Goal: Task Accomplishment & Management: Manage account settings

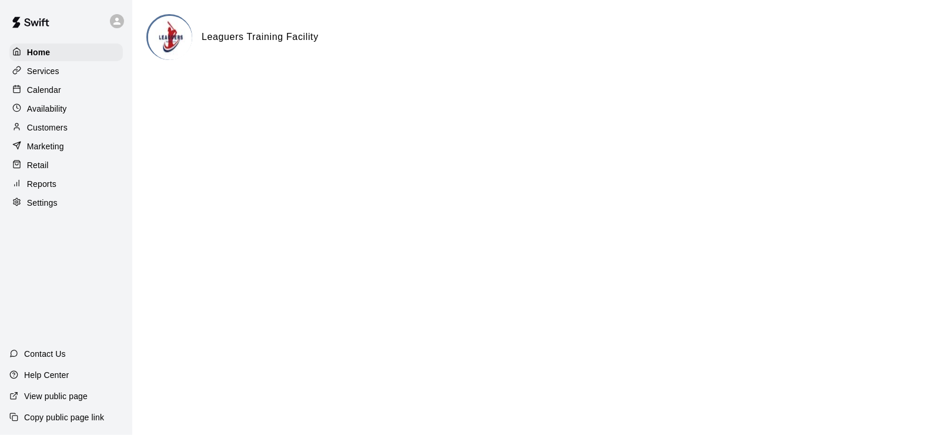
click at [38, 88] on p "Calendar" at bounding box center [44, 90] width 34 height 12
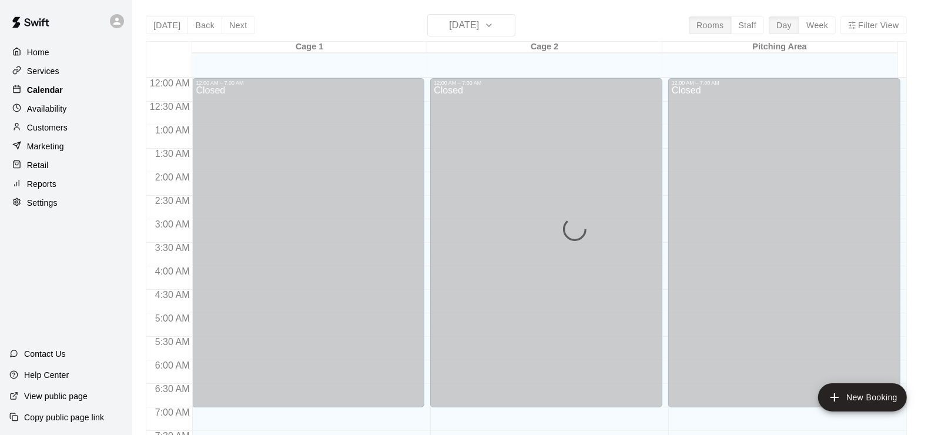
scroll to position [684, 0]
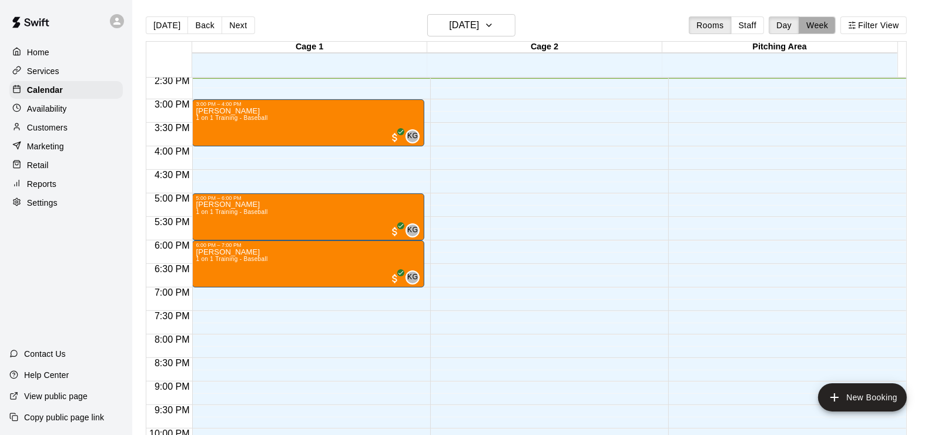
click at [834, 26] on button "Week" at bounding box center [817, 25] width 37 height 18
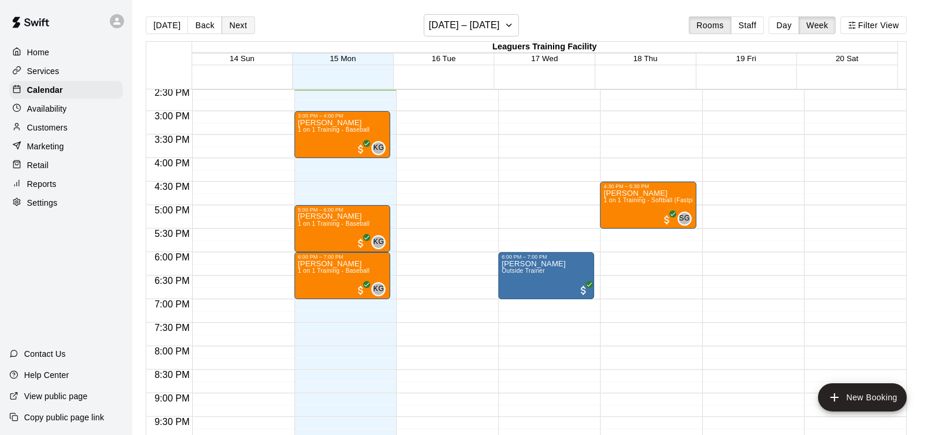
click at [229, 24] on button "Next" at bounding box center [238, 25] width 33 height 18
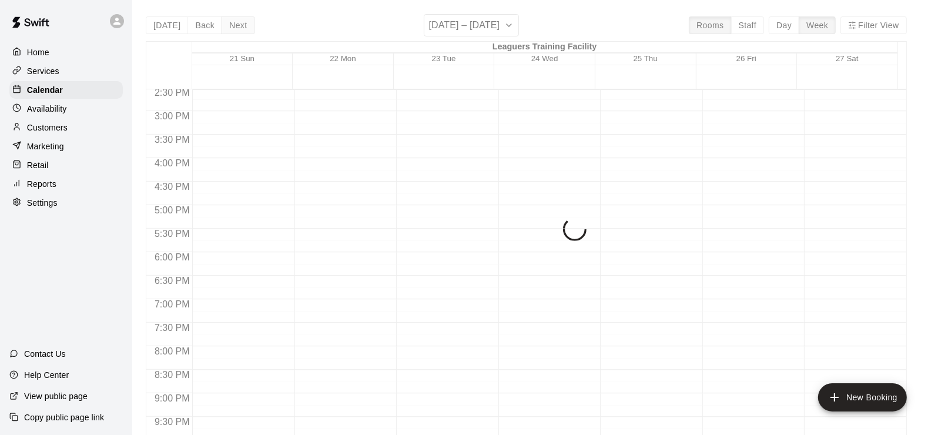
click at [229, 24] on div "[DATE] Back Next [DATE] – [DATE] Rooms Staff Day Week Filter View Leaguers Trai…" at bounding box center [526, 231] width 761 height 435
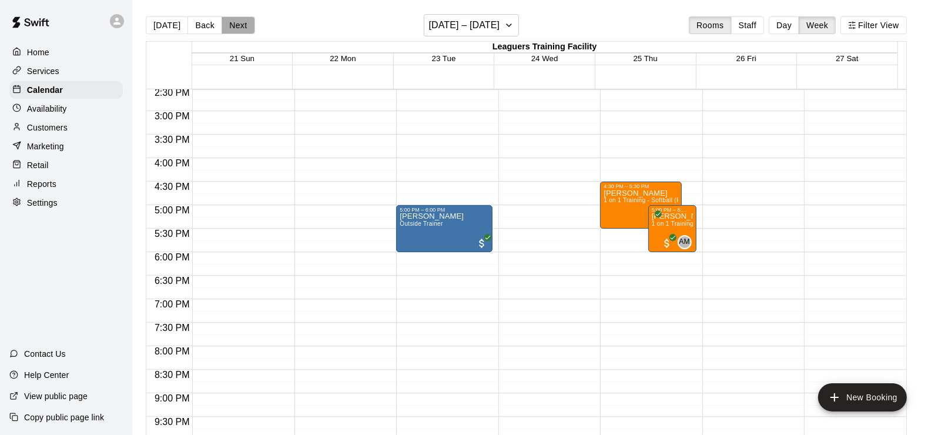
click at [229, 24] on button "Next" at bounding box center [238, 25] width 33 height 18
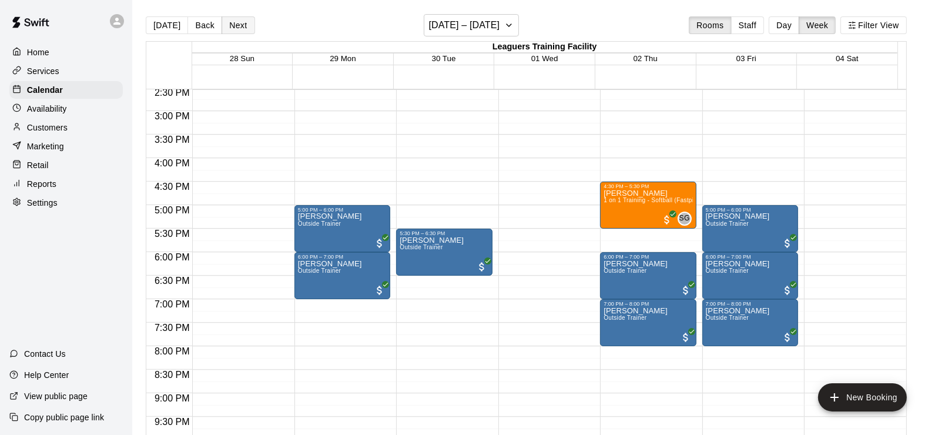
click at [229, 24] on button "Next" at bounding box center [238, 25] width 33 height 18
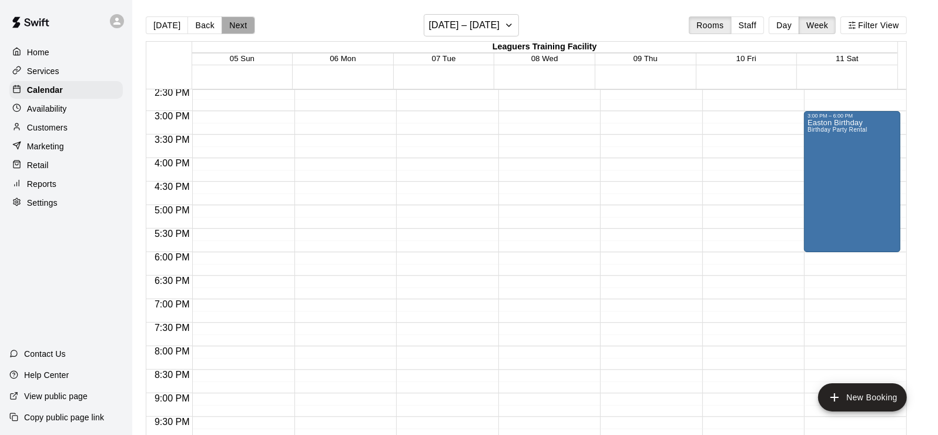
click at [229, 24] on button "Next" at bounding box center [238, 25] width 33 height 18
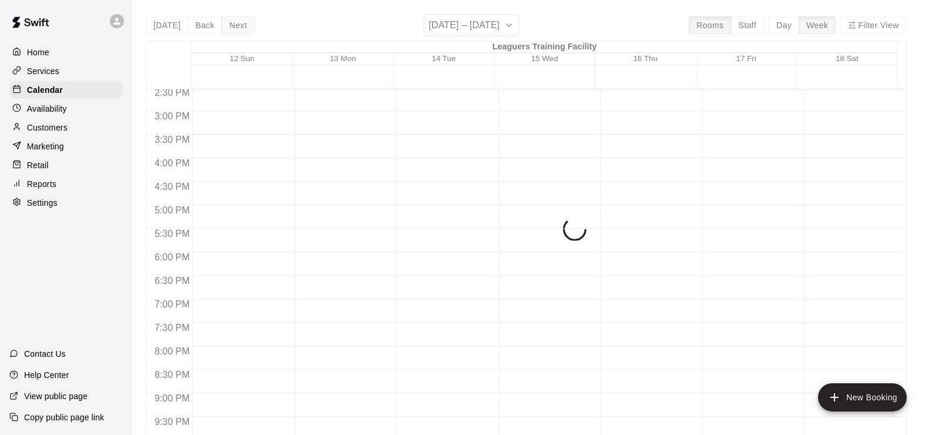
click at [229, 24] on div "[DATE] Back Next [DATE] – [DATE] Rooms Staff Day Week Filter View Leaguers Trai…" at bounding box center [526, 231] width 761 height 435
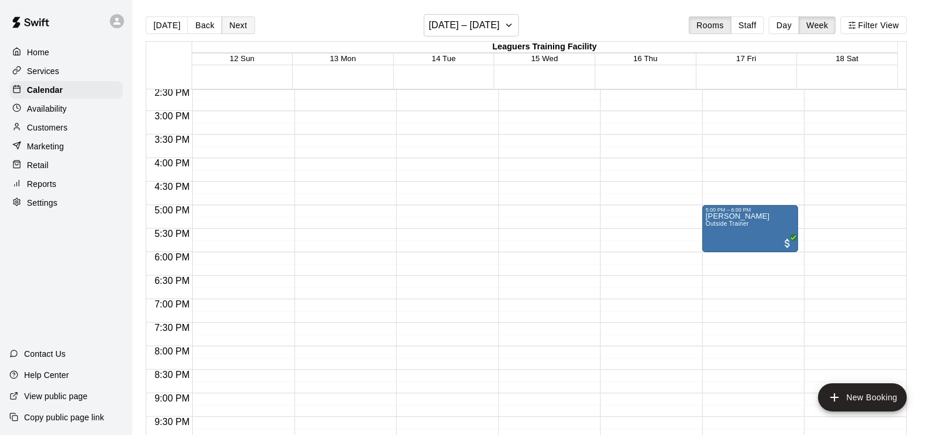
click at [229, 24] on button "Next" at bounding box center [238, 25] width 33 height 18
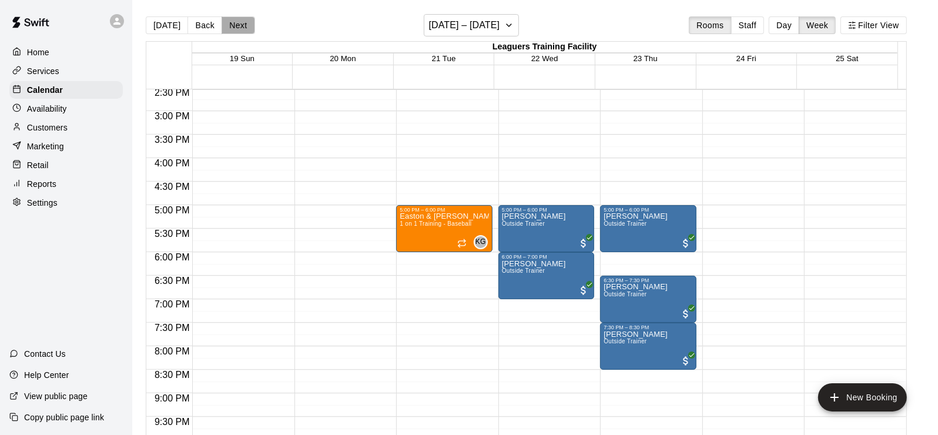
click at [229, 24] on button "Next" at bounding box center [238, 25] width 33 height 18
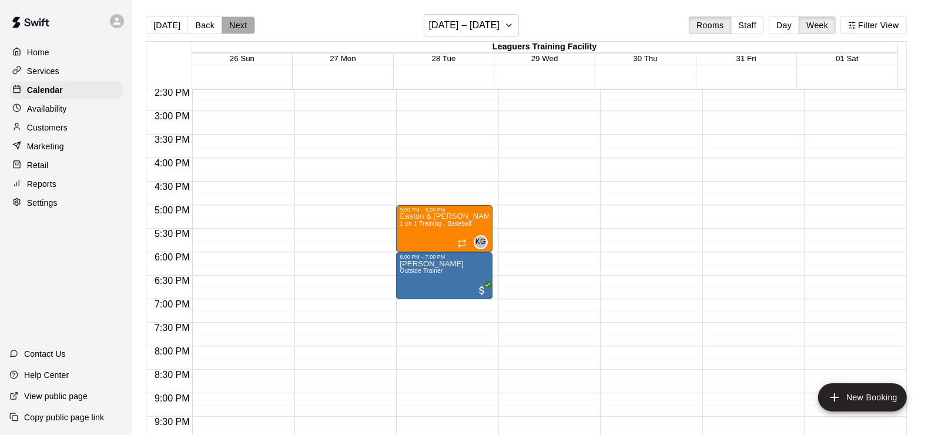
click at [229, 24] on button "Next" at bounding box center [238, 25] width 33 height 18
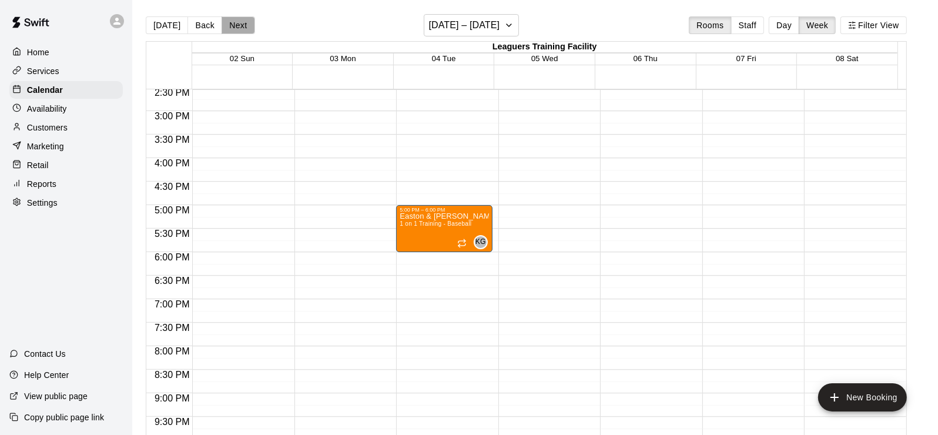
click at [229, 24] on button "Next" at bounding box center [238, 25] width 33 height 18
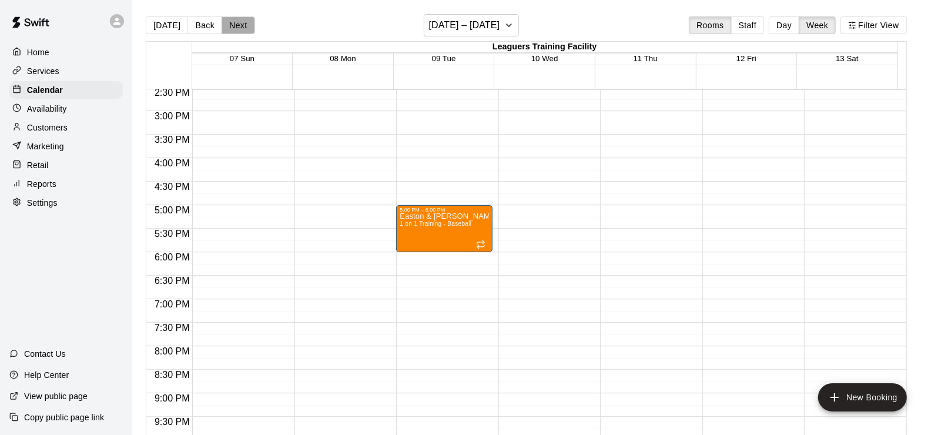
click at [229, 24] on button "Next" at bounding box center [238, 25] width 33 height 18
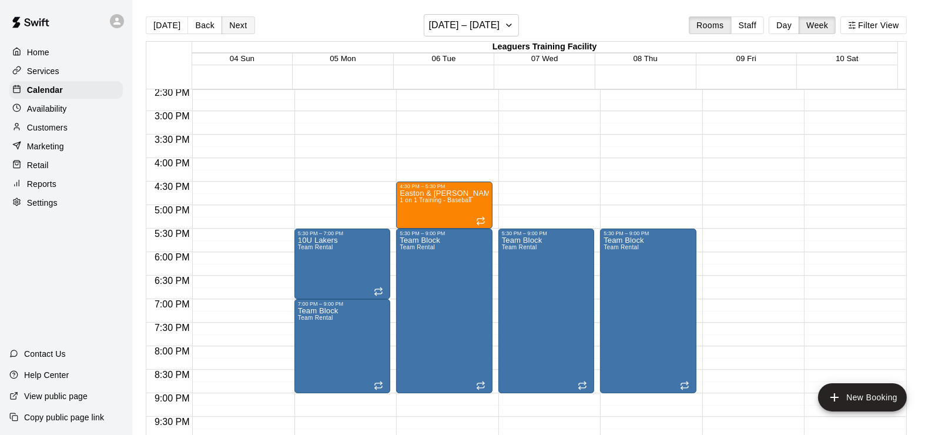
click at [232, 24] on button "Next" at bounding box center [238, 25] width 33 height 18
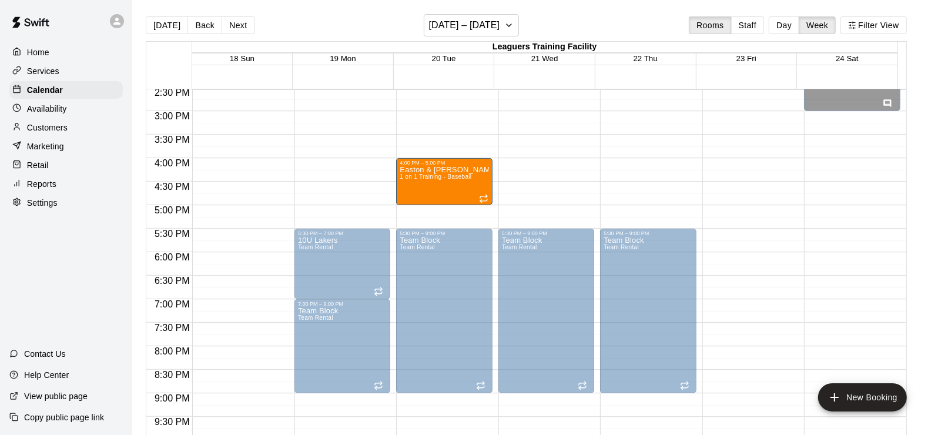
drag, startPoint x: 414, startPoint y: 204, endPoint x: 415, endPoint y: 190, distance: 14.2
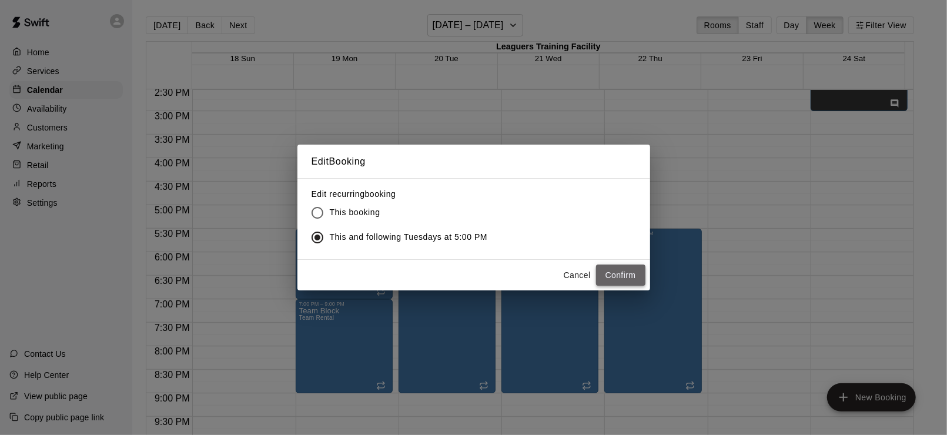
click at [638, 271] on button "Confirm" at bounding box center [620, 275] width 49 height 22
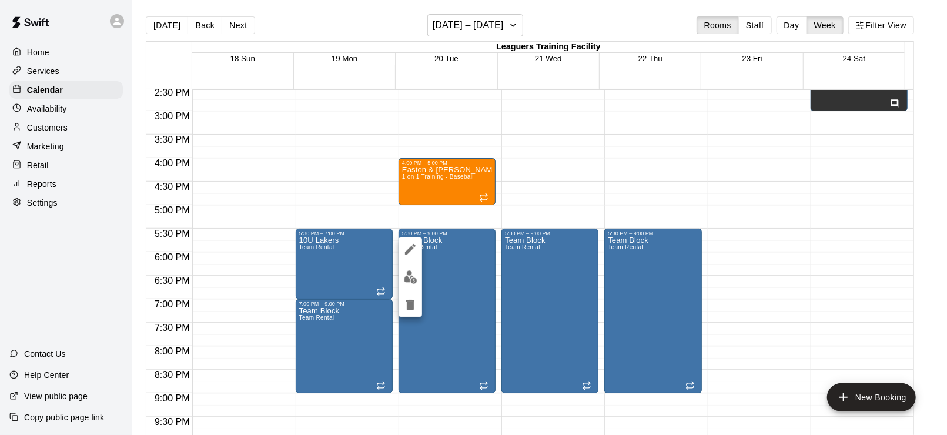
drag, startPoint x: 446, startPoint y: 280, endPoint x: 405, endPoint y: 305, distance: 48.0
click at [405, 305] on div at bounding box center [473, 217] width 947 height 435
click at [405, 305] on icon "delete" at bounding box center [410, 305] width 14 height 14
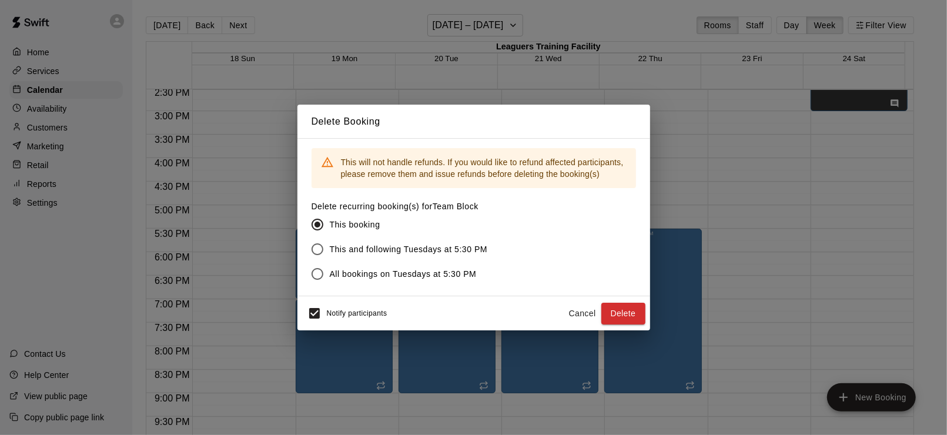
click at [370, 252] on span "This and following Tuesdays at 5:30 PM" at bounding box center [409, 249] width 158 height 12
click at [611, 311] on button "Delete" at bounding box center [623, 314] width 44 height 22
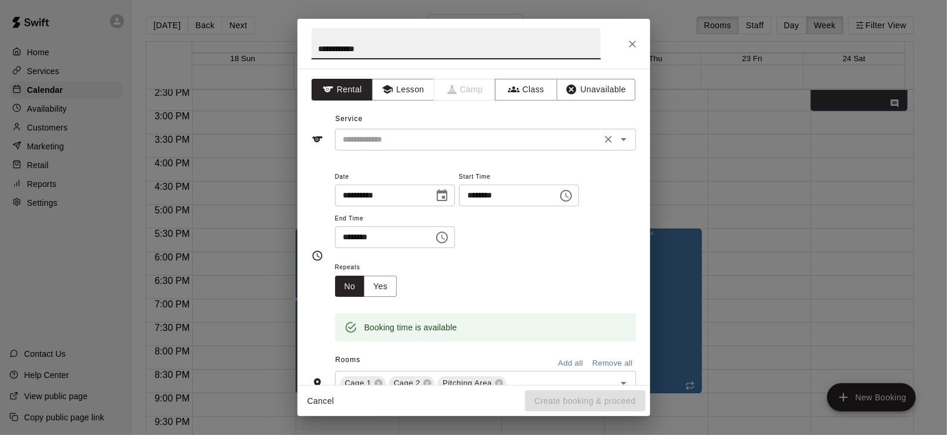
type input "**********"
click at [397, 138] on input "text" at bounding box center [467, 139] width 259 height 15
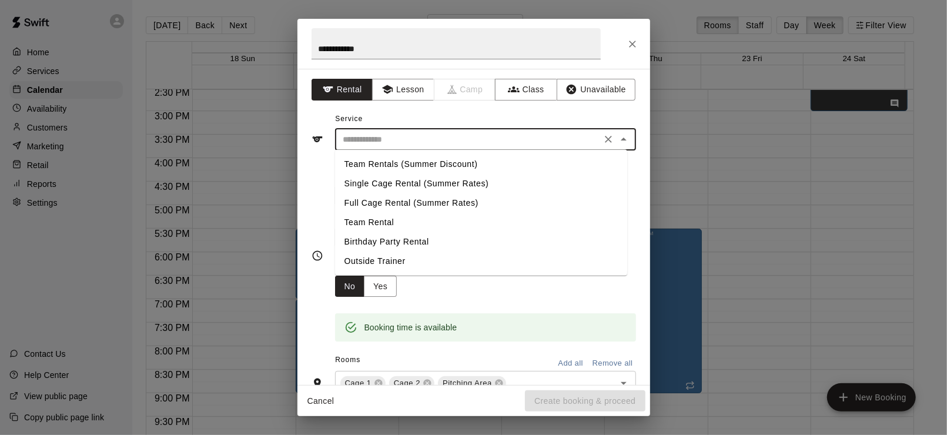
click at [373, 219] on li "Team Rental" at bounding box center [481, 222] width 292 height 19
type input "**********"
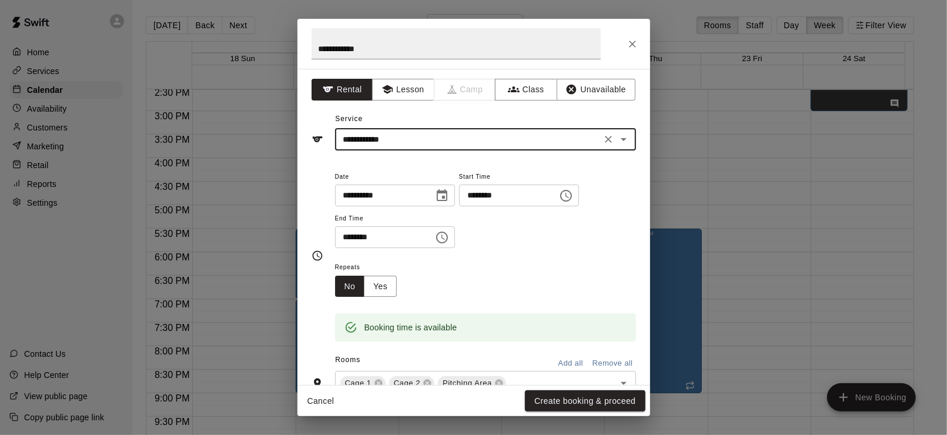
click at [349, 237] on input "********" at bounding box center [380, 237] width 90 height 22
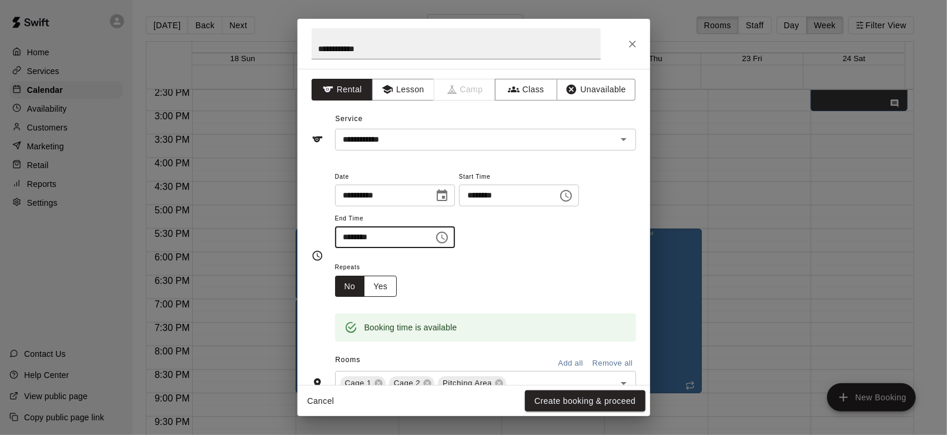
type input "********"
click at [386, 289] on button "Yes" at bounding box center [380, 287] width 33 height 22
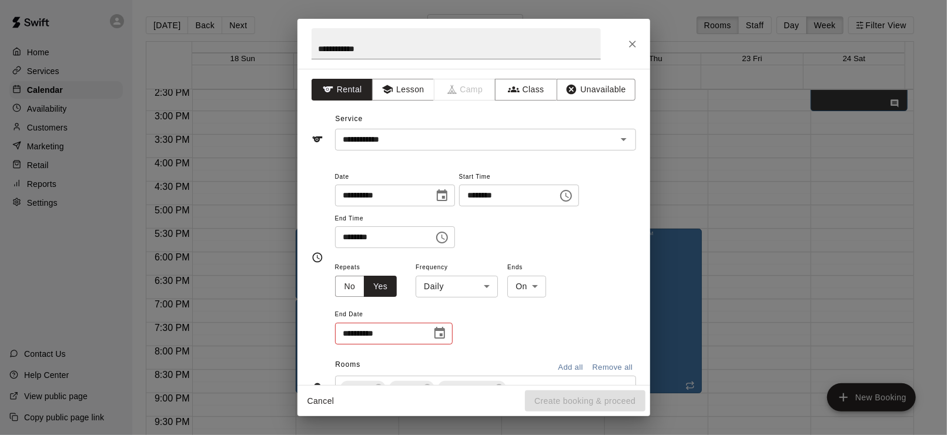
click at [446, 282] on body "Home Services Calendar Availability Customers Marketing Retail Reports Settings…" at bounding box center [473, 227] width 947 height 454
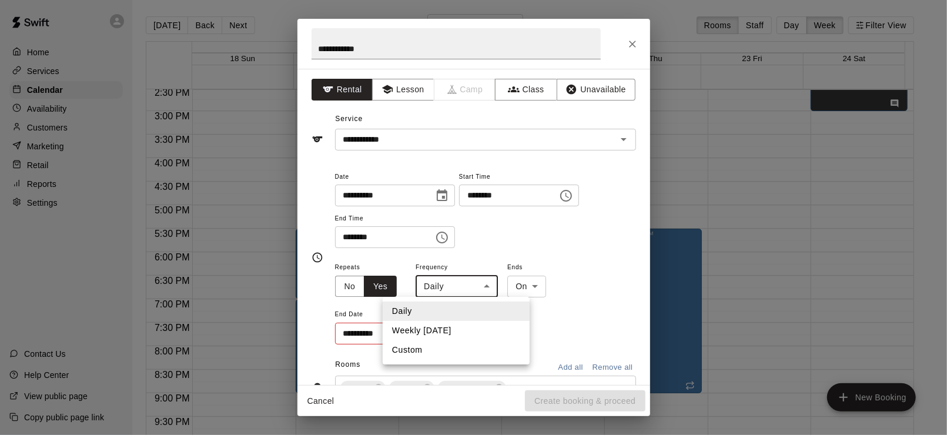
click at [425, 331] on li "Weekly [DATE]" at bounding box center [456, 330] width 147 height 19
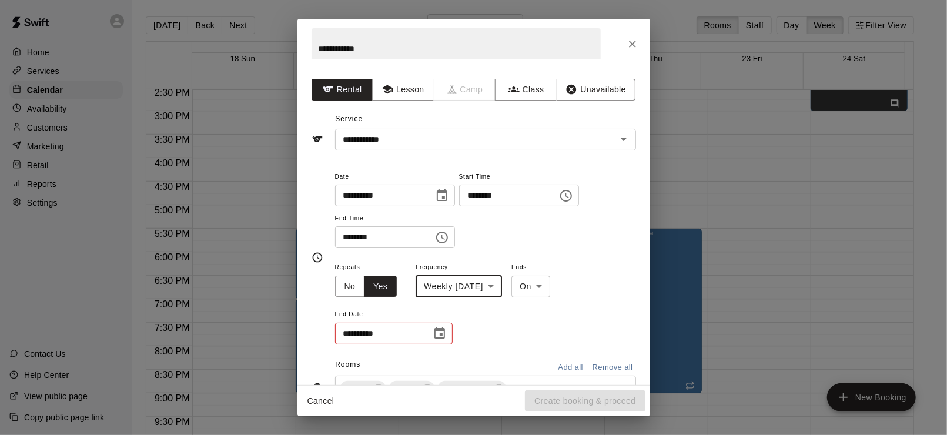
type input "******"
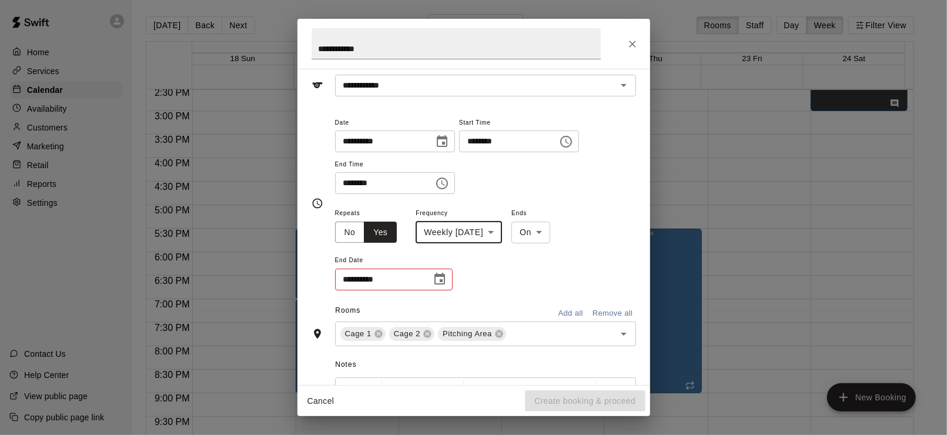
scroll to position [118, 0]
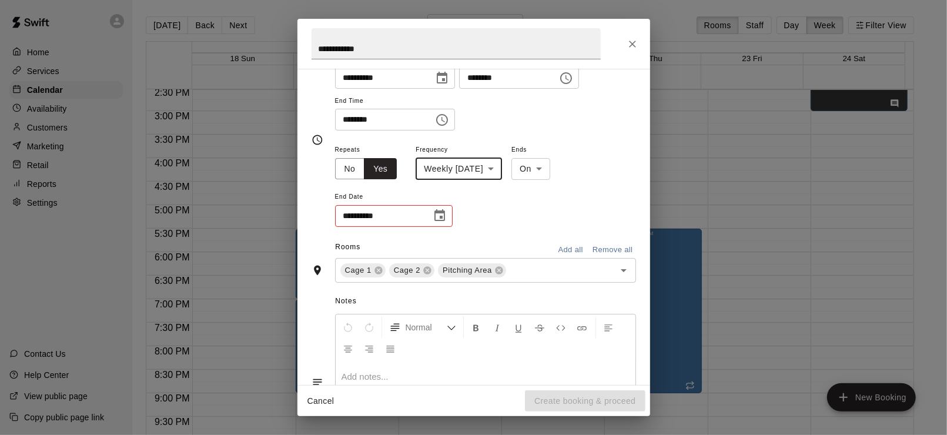
click at [439, 220] on icon "Choose date" at bounding box center [439, 215] width 11 height 12
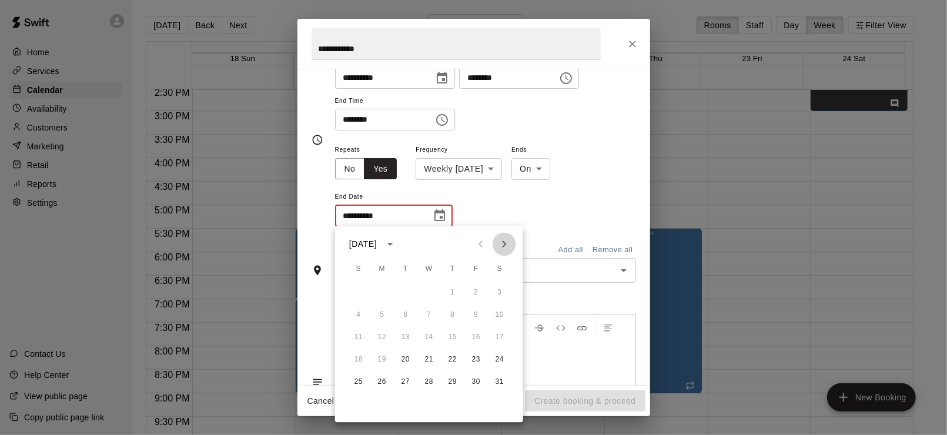
click at [499, 244] on icon "Next month" at bounding box center [504, 244] width 14 height 14
click at [404, 353] on button "21" at bounding box center [405, 359] width 21 height 21
type input "**********"
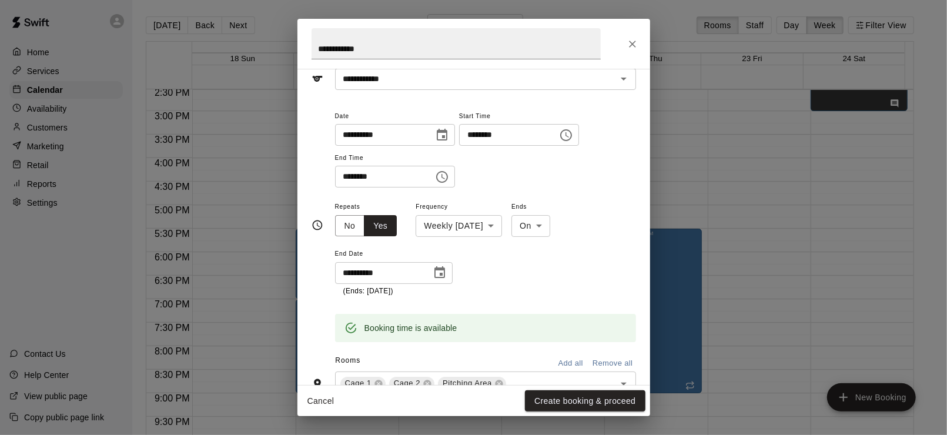
scroll to position [0, 0]
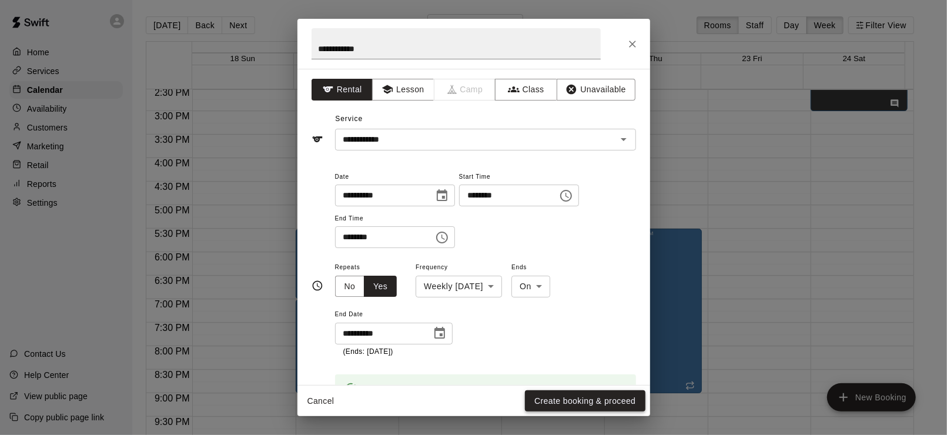
click at [566, 401] on button "Create booking & proceed" at bounding box center [585, 401] width 120 height 22
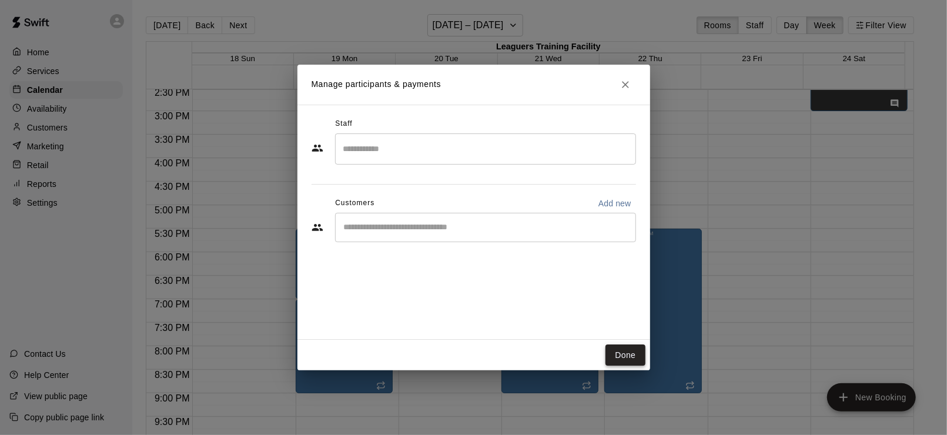
click at [629, 352] on button "Done" at bounding box center [624, 355] width 39 height 22
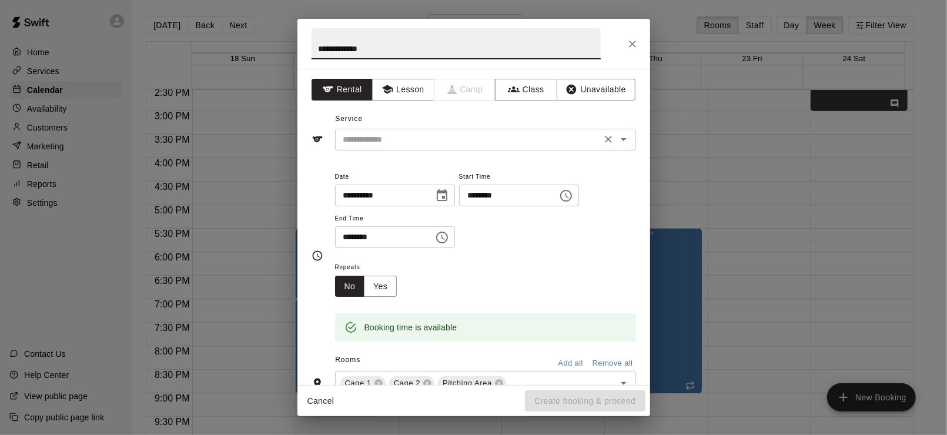
type input "**********"
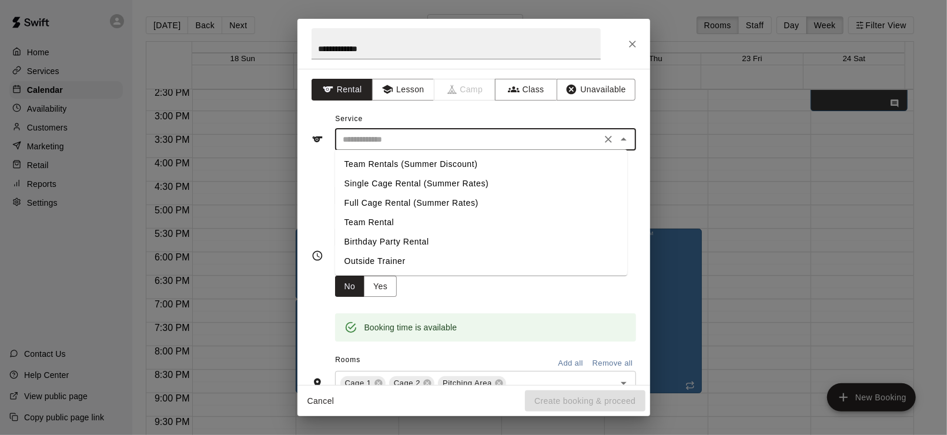
click at [408, 137] on input "text" at bounding box center [467, 139] width 259 height 15
click at [370, 218] on li "Team Rental" at bounding box center [481, 222] width 292 height 19
type input "**********"
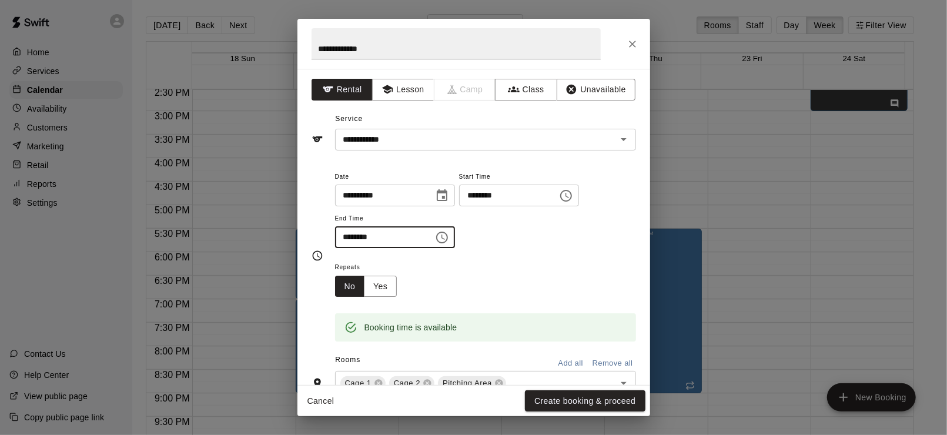
click at [349, 237] on input "********" at bounding box center [380, 237] width 90 height 22
type input "********"
click at [388, 281] on button "Yes" at bounding box center [380, 287] width 33 height 22
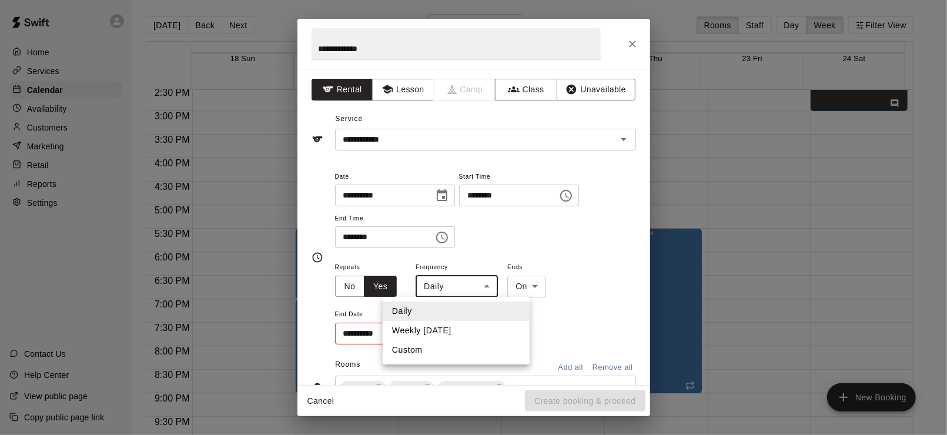
click at [475, 289] on body "Home Services Calendar Availability Customers Marketing Retail Reports Settings…" at bounding box center [473, 227] width 947 height 454
click at [437, 326] on li "Weekly [DATE]" at bounding box center [456, 330] width 147 height 19
type input "******"
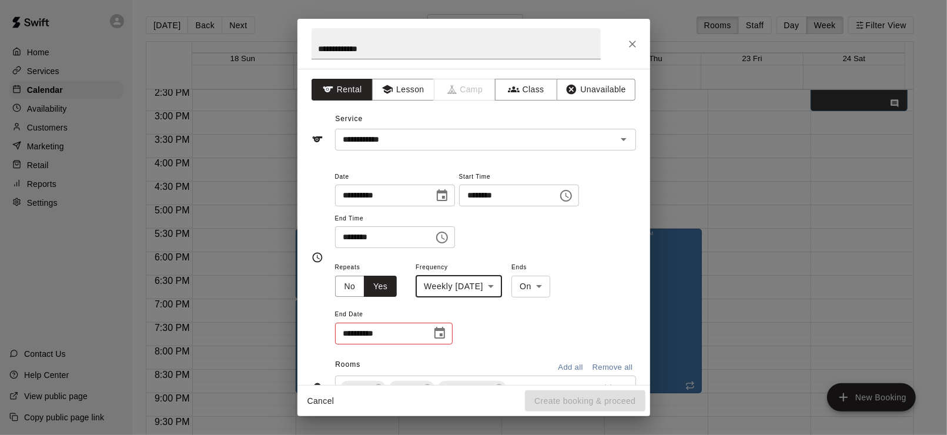
scroll to position [118, 0]
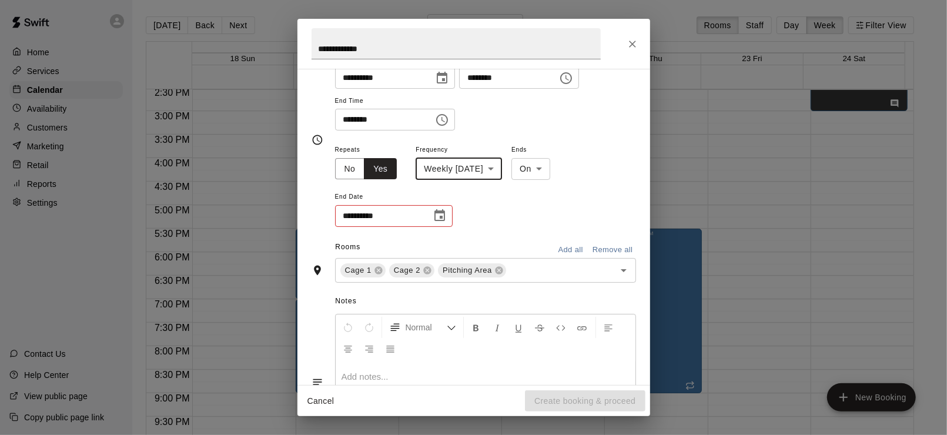
click at [440, 219] on icon "Choose date" at bounding box center [439, 216] width 14 height 14
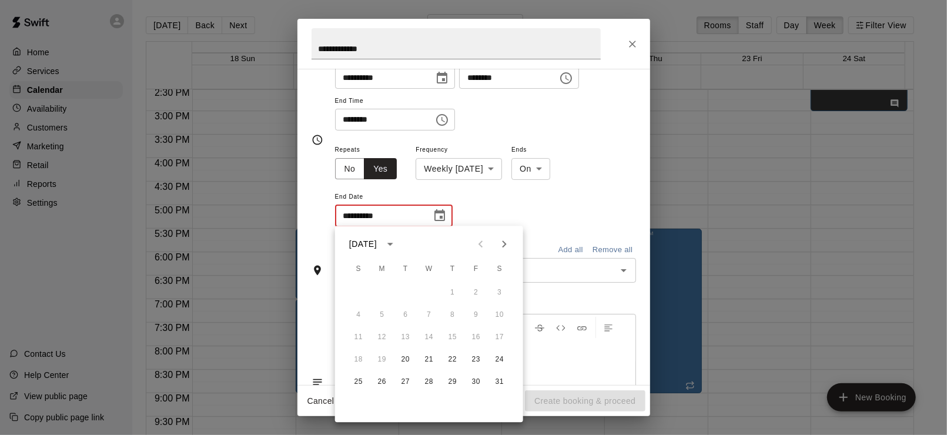
click at [503, 248] on icon "Next month" at bounding box center [504, 244] width 14 height 14
click at [403, 358] on button "21" at bounding box center [405, 359] width 21 height 21
type input "**********"
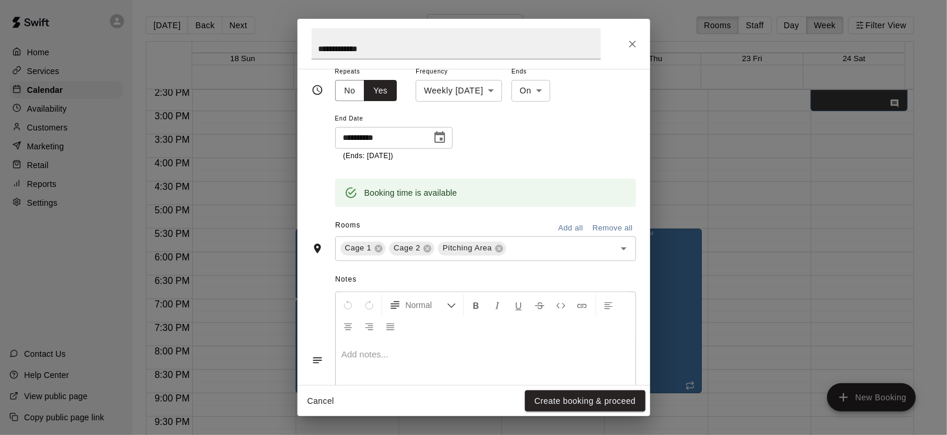
scroll to position [260, 0]
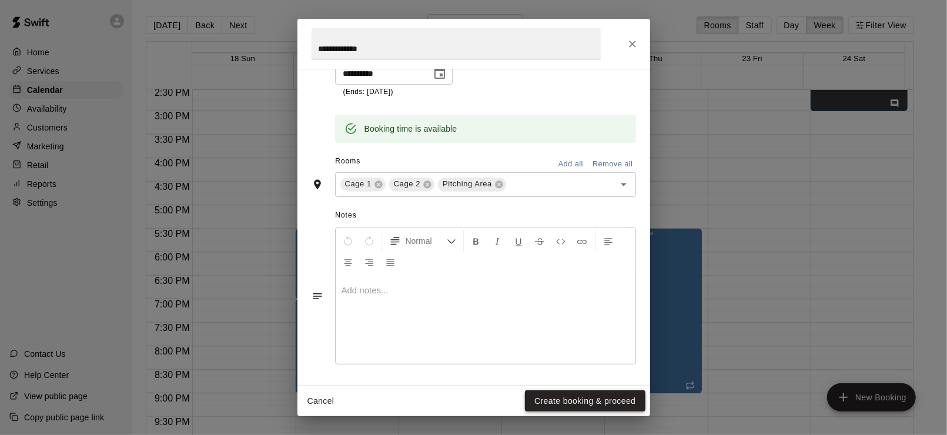
click at [564, 399] on button "Create booking & proceed" at bounding box center [585, 401] width 120 height 22
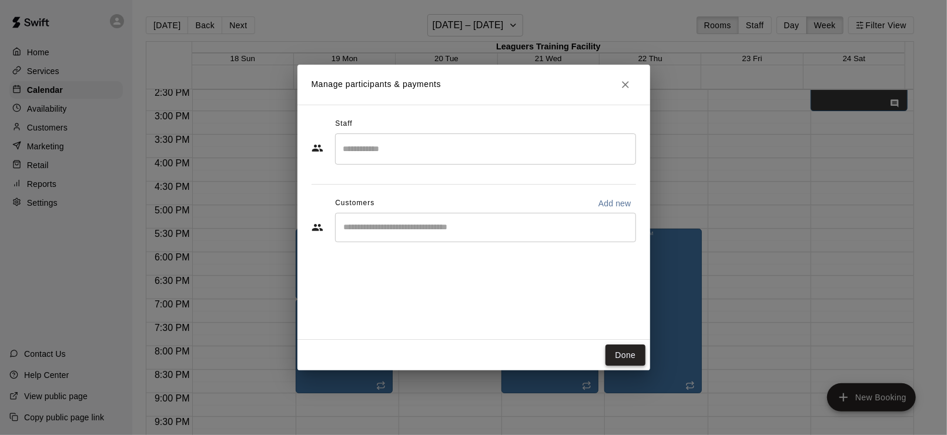
click at [620, 356] on button "Done" at bounding box center [624, 355] width 39 height 22
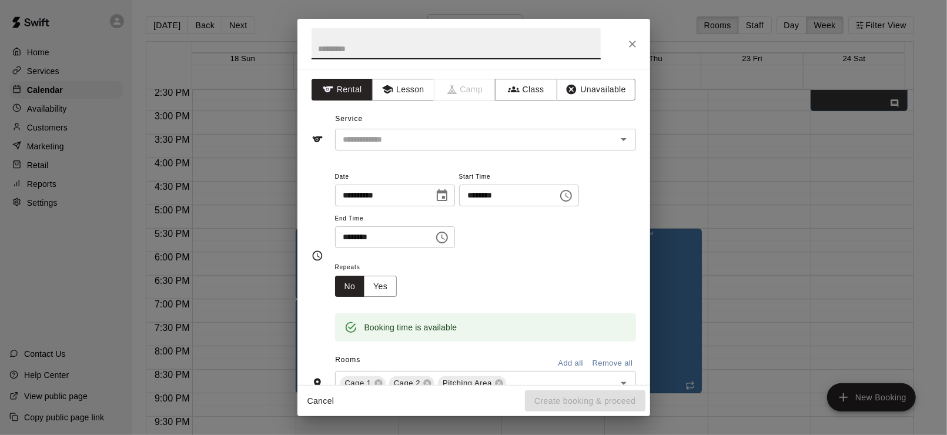
click at [633, 50] on button "Close" at bounding box center [632, 43] width 21 height 21
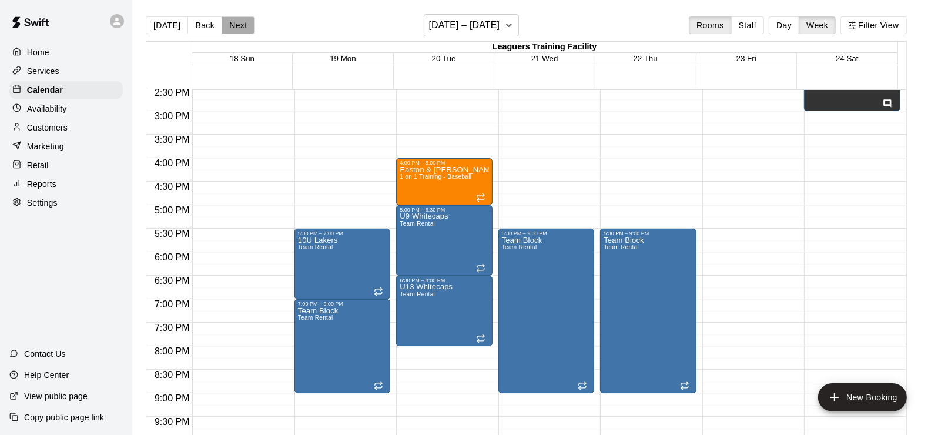
click at [240, 24] on button "Next" at bounding box center [238, 25] width 33 height 18
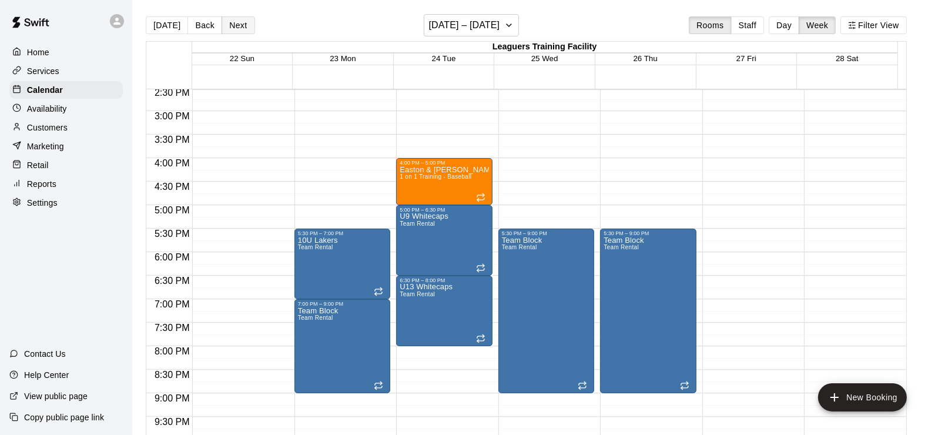
click at [240, 24] on button "Next" at bounding box center [238, 25] width 33 height 18
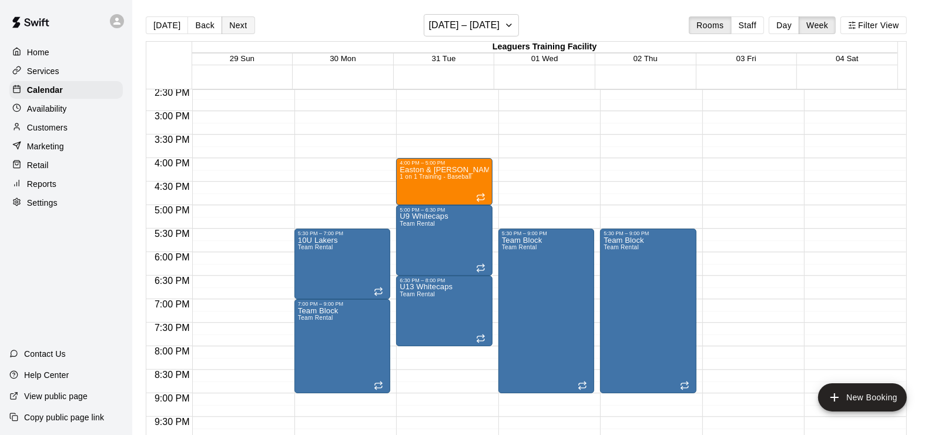
click at [240, 24] on button "Next" at bounding box center [238, 25] width 33 height 18
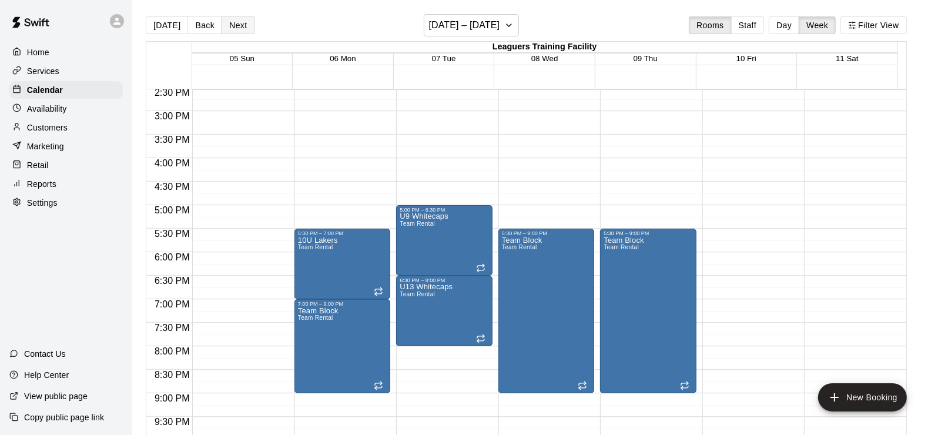
click at [240, 24] on button "Next" at bounding box center [238, 25] width 33 height 18
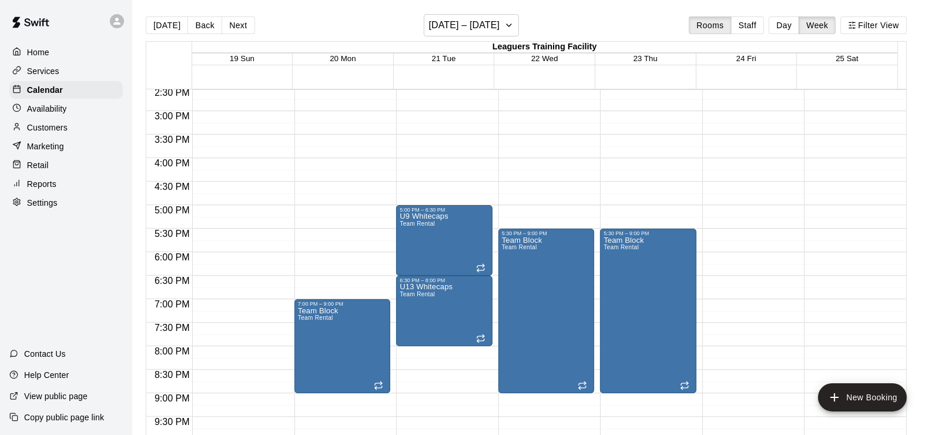
click at [36, 56] on p "Home" at bounding box center [38, 52] width 22 height 12
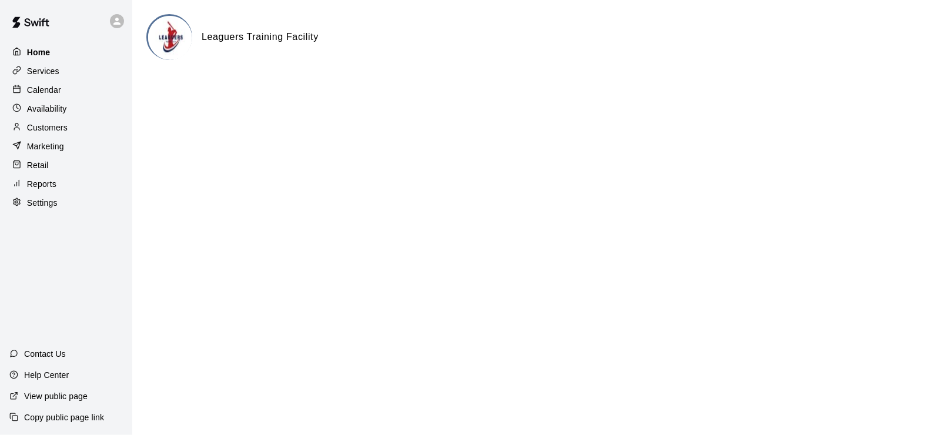
click at [32, 51] on p "Home" at bounding box center [39, 52] width 24 height 12
click at [42, 48] on p "Home" at bounding box center [39, 52] width 24 height 12
